Goal: Navigation & Orientation: Find specific page/section

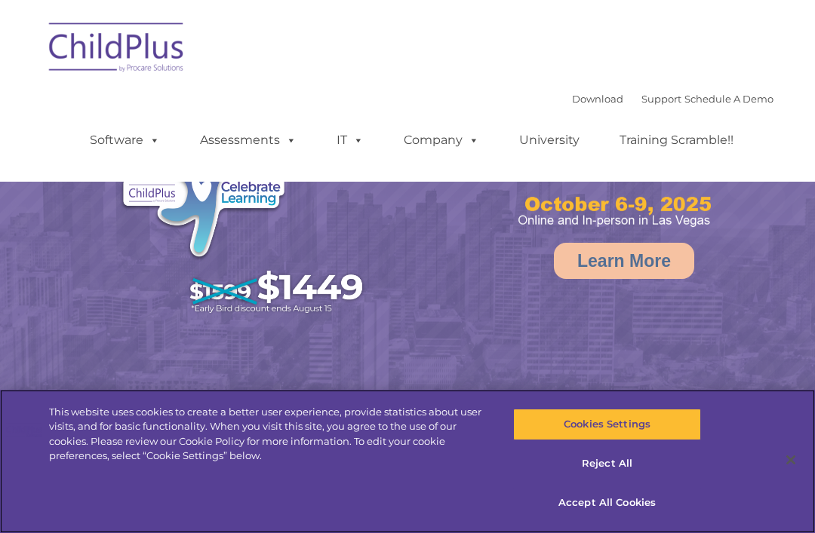
select select "MEDIUM"
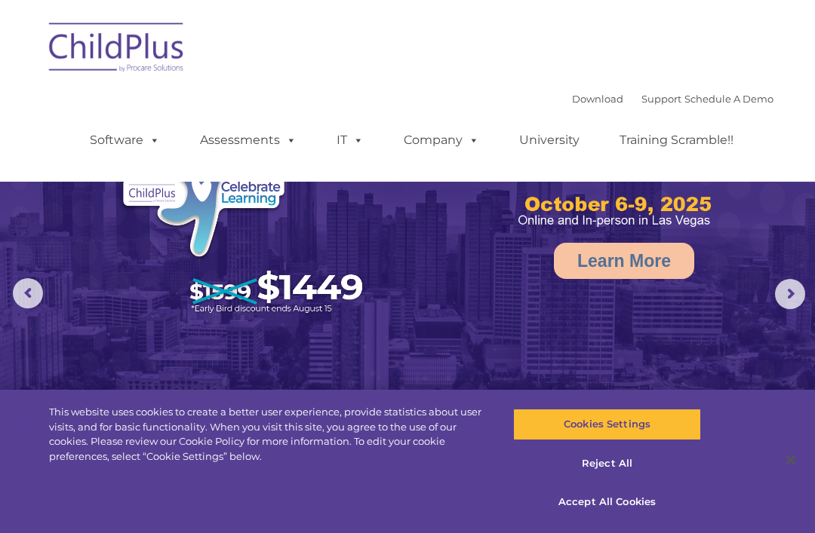
select select "MEDIUM"
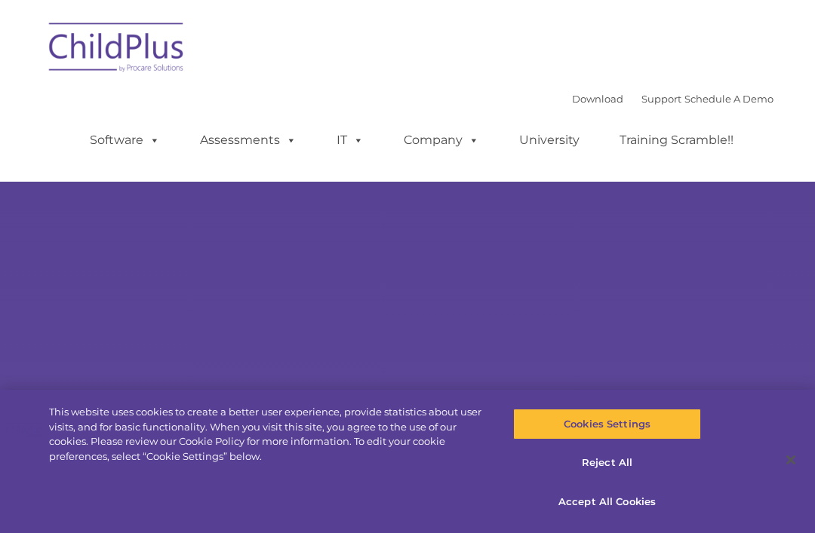
type input ""
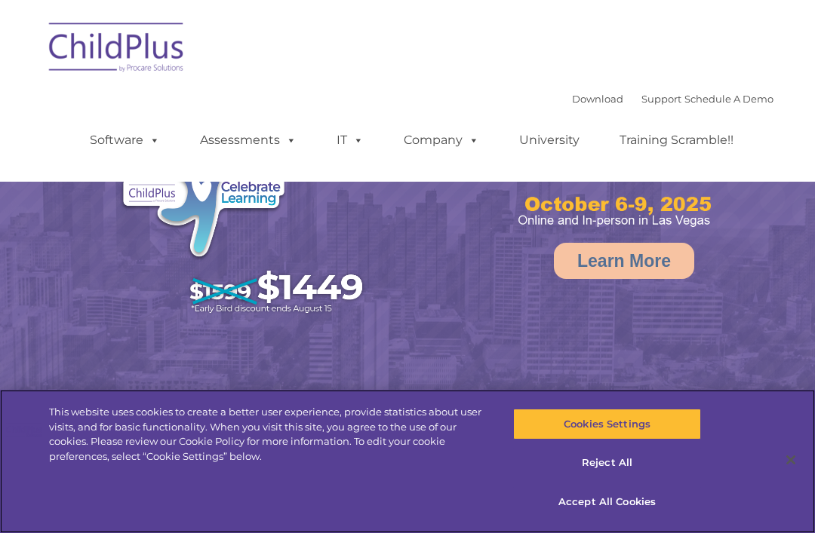
select select "MEDIUM"
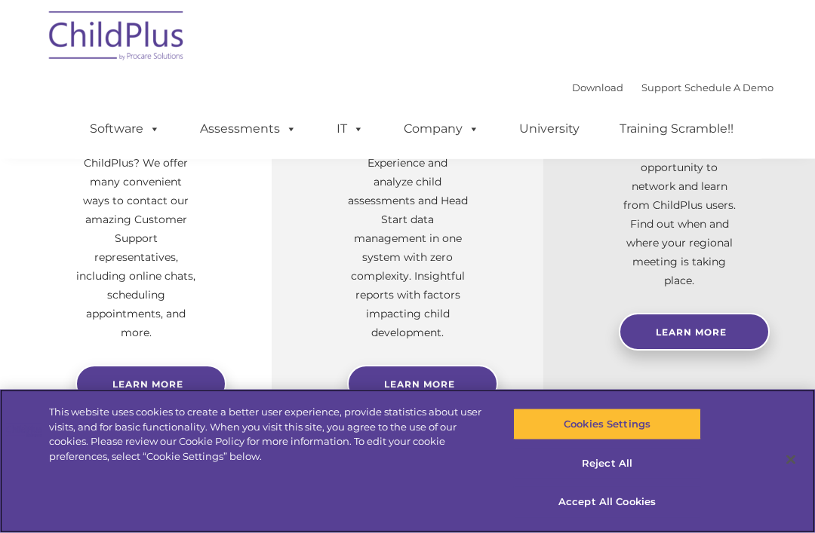
scroll to position [646, 0]
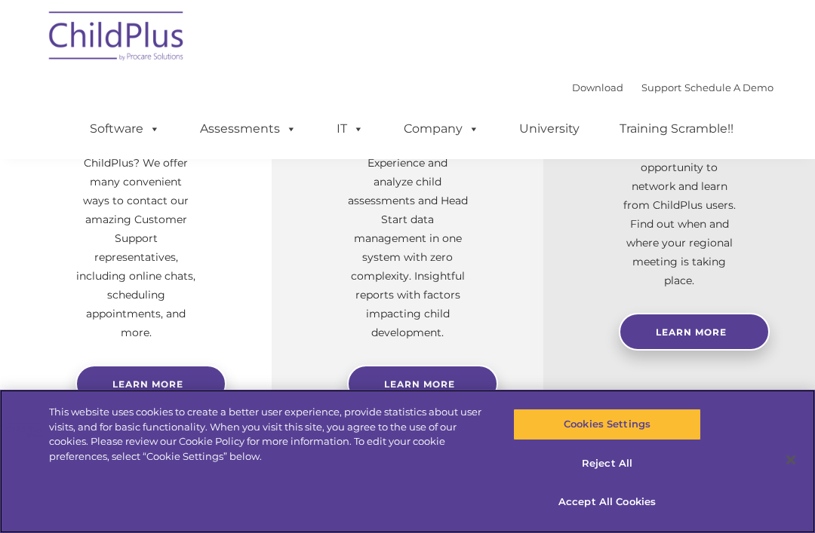
click at [628, 518] on button "Accept All Cookies" at bounding box center [606, 502] width 187 height 32
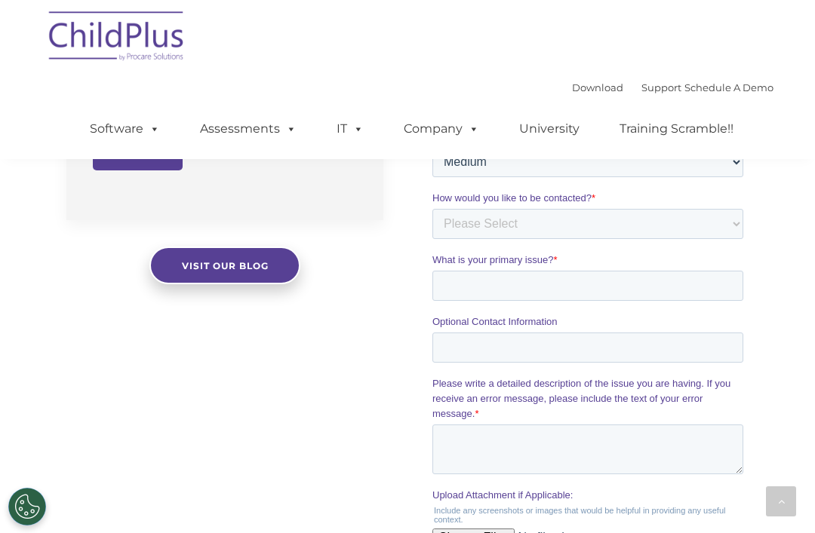
scroll to position [1346, 0]
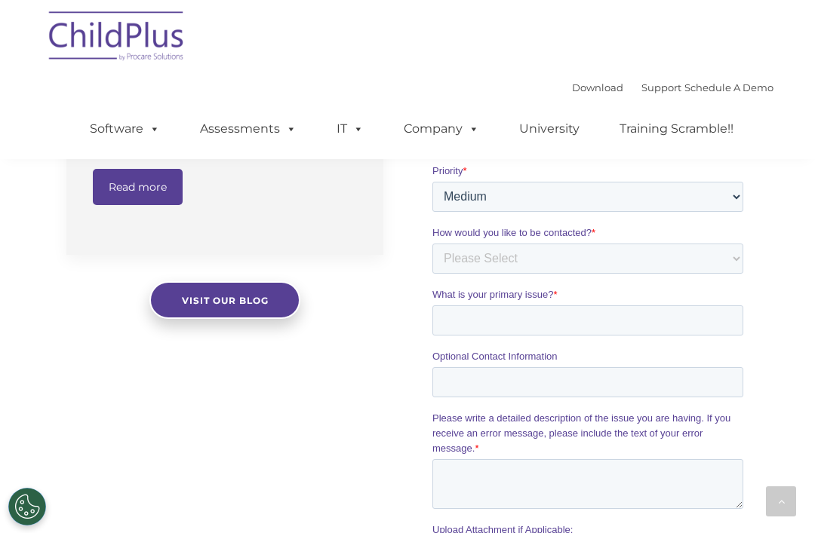
click at [136, 136] on link "Software" at bounding box center [125, 129] width 100 height 30
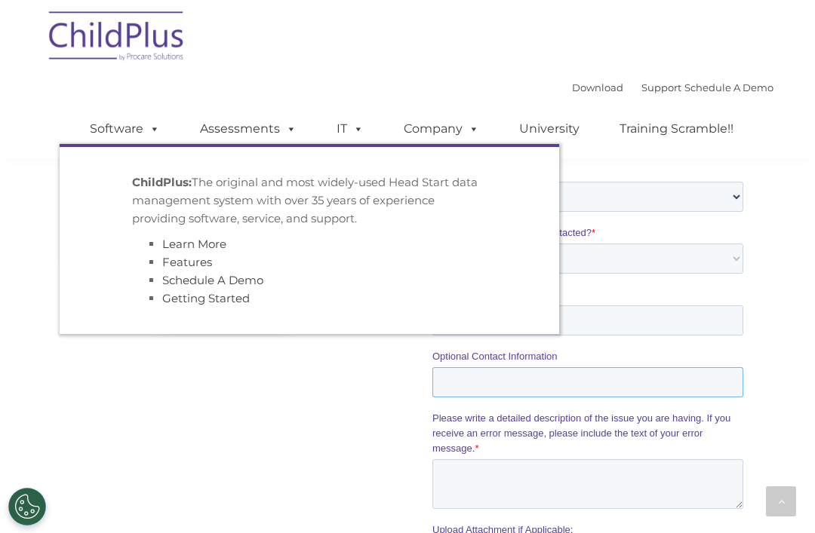
click at [717, 367] on input "Optional Contact Information" at bounding box center [586, 382] width 311 height 30
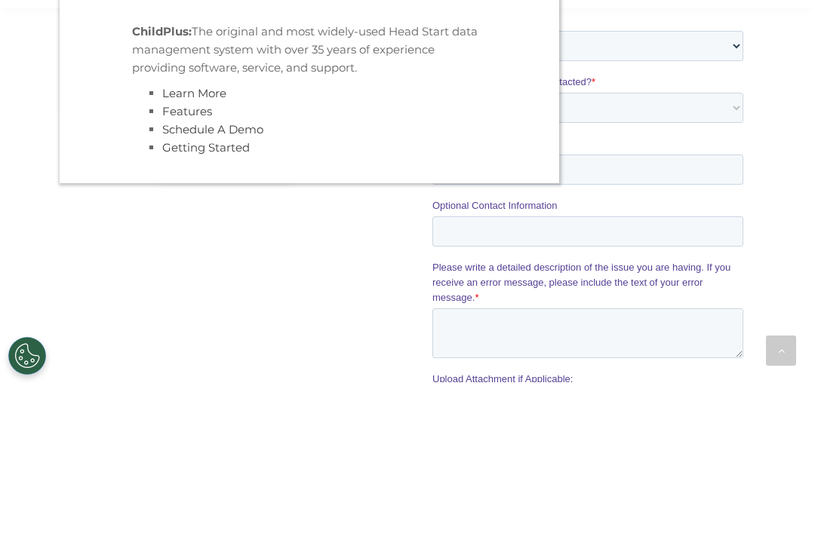
click at [797, 181] on div "The Latest News eBook: Empowering Head Start Programs with Technology: The Chil…" at bounding box center [407, 207] width 815 height 812
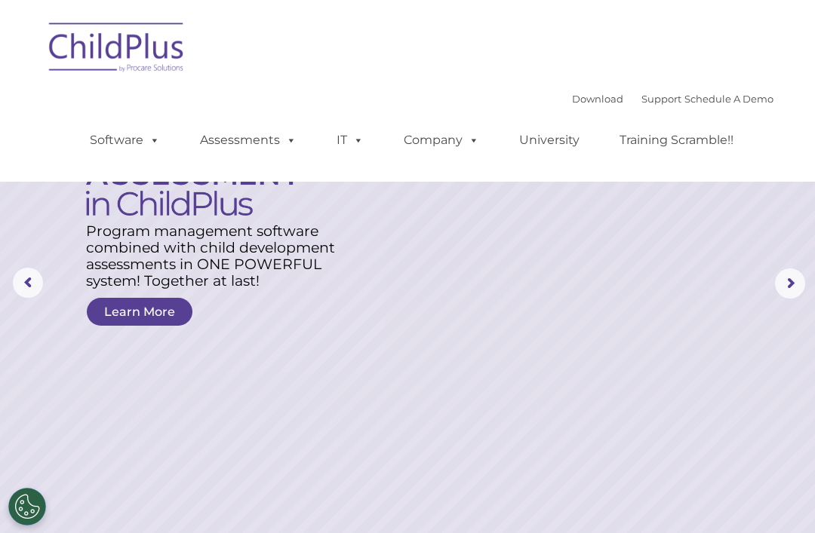
scroll to position [0, 0]
